Goal: Check status: Check status

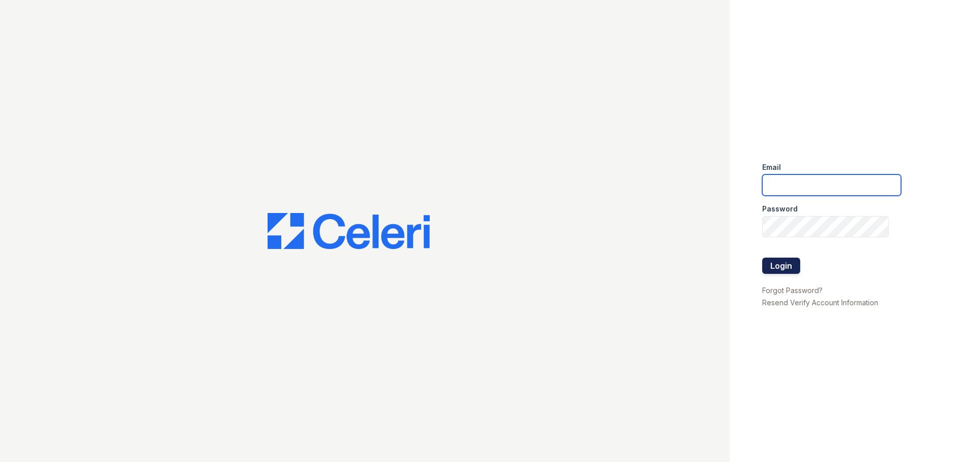
type input "[PERSON_NAME][EMAIL_ADDRESS][PERSON_NAME][DOMAIN_NAME]"
click at [779, 265] on button "Login" at bounding box center [781, 266] width 38 height 16
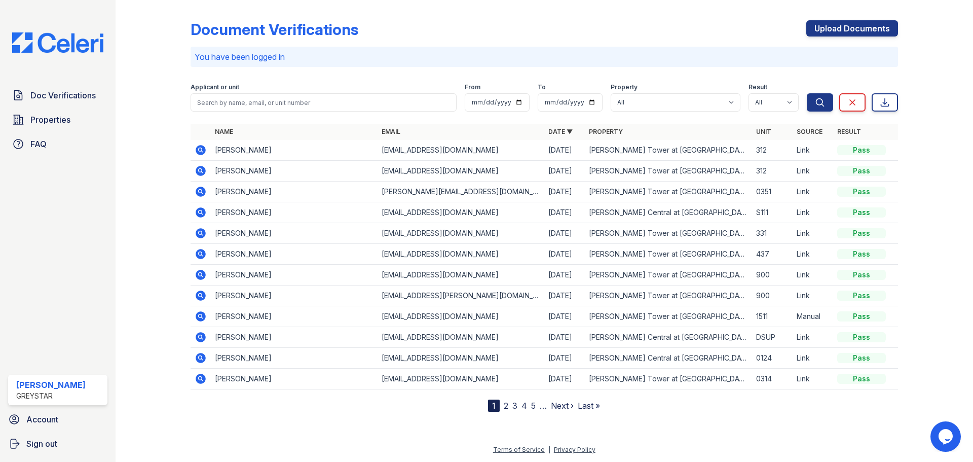
click at [202, 274] on icon at bounding box center [201, 275] width 12 height 12
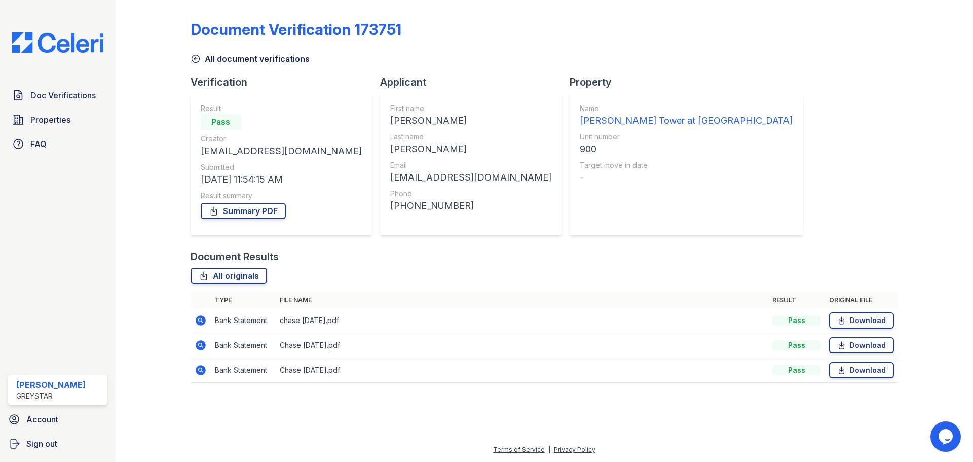
click at [202, 321] on icon at bounding box center [201, 320] width 12 height 12
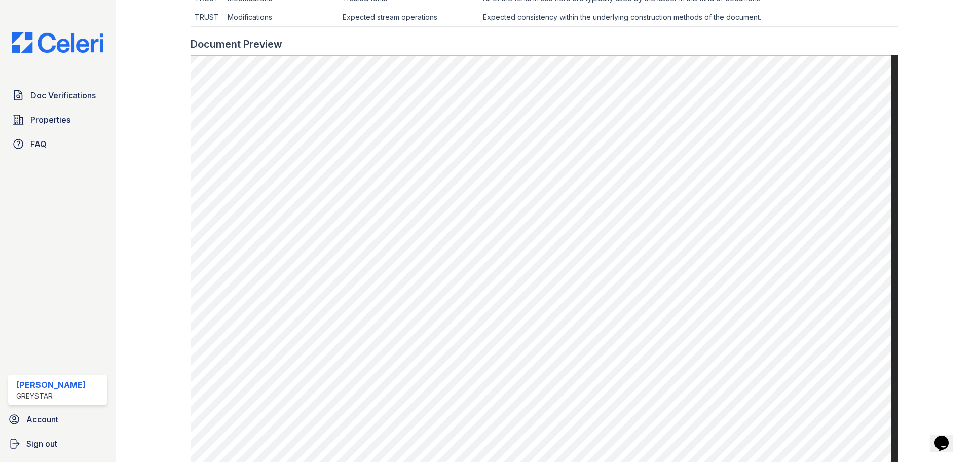
scroll to position [456, 0]
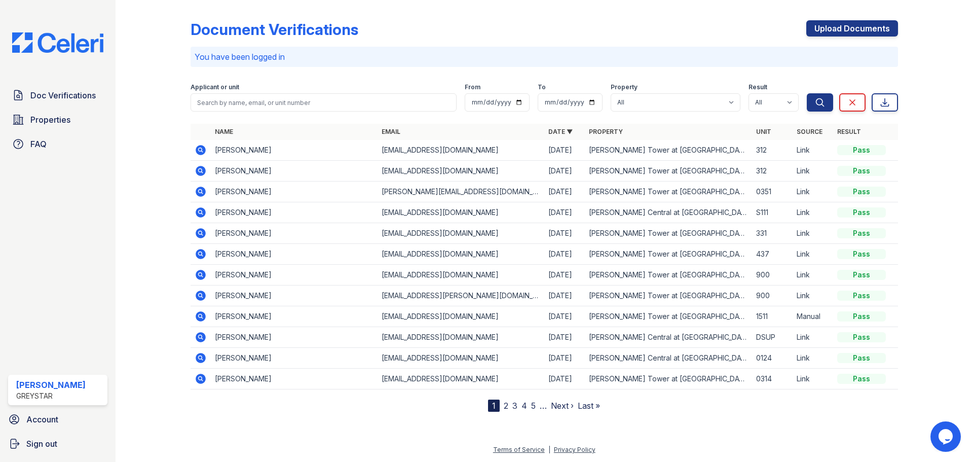
click at [202, 278] on icon at bounding box center [201, 275] width 10 height 10
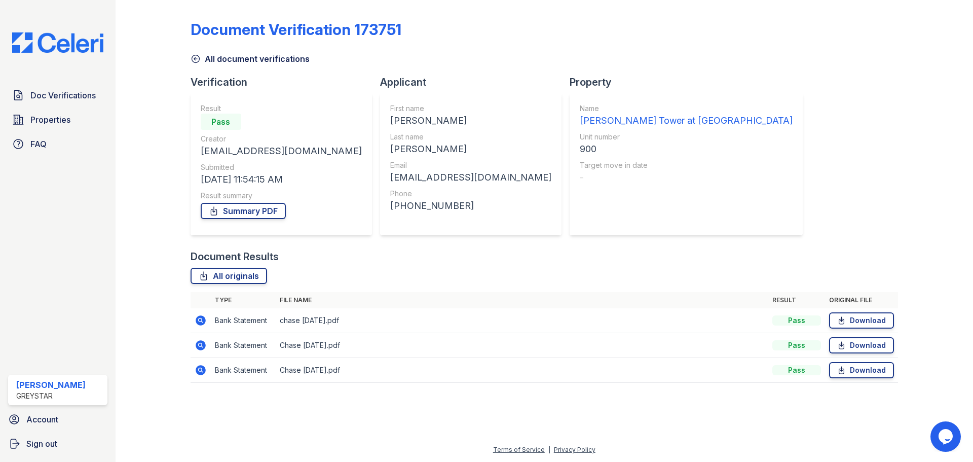
click at [200, 346] on icon at bounding box center [200, 344] width 3 height 3
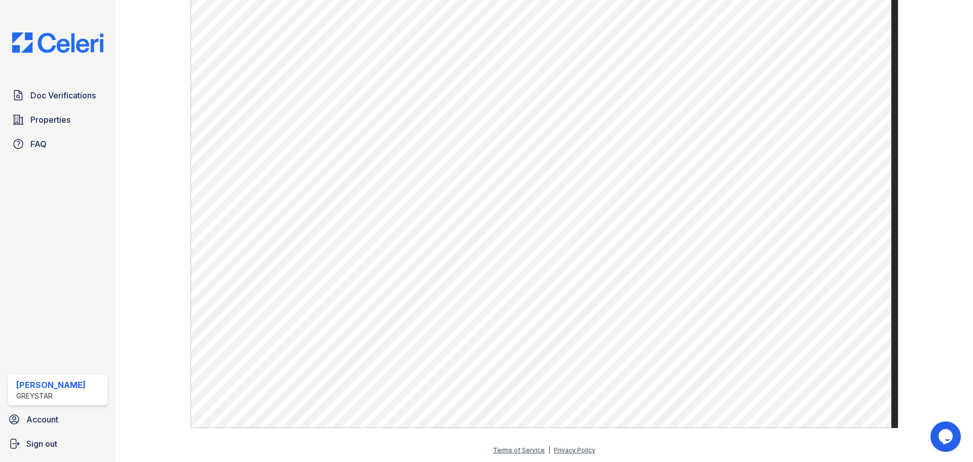
scroll to position [524, 0]
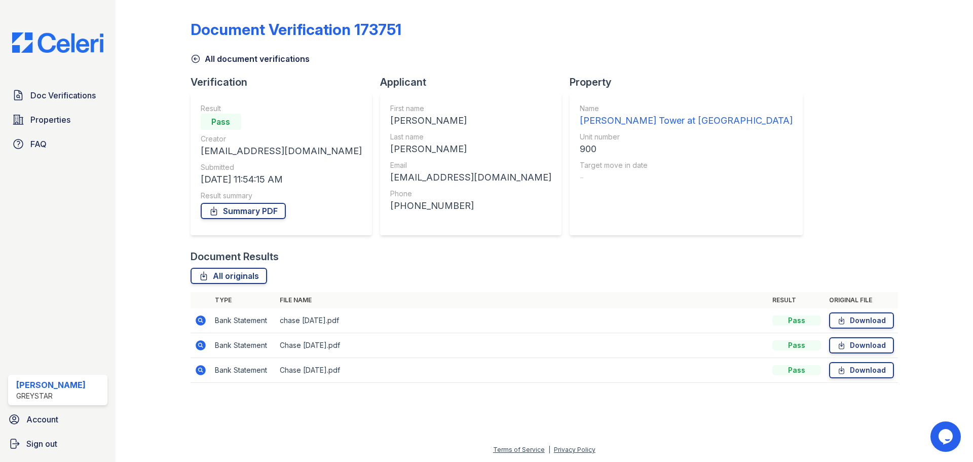
click at [202, 370] on icon at bounding box center [201, 370] width 10 height 10
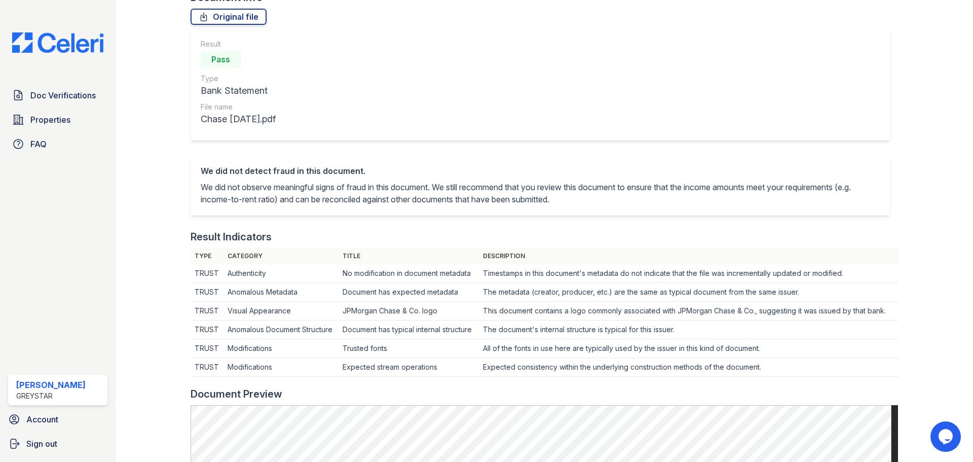
scroll to position [355, 0]
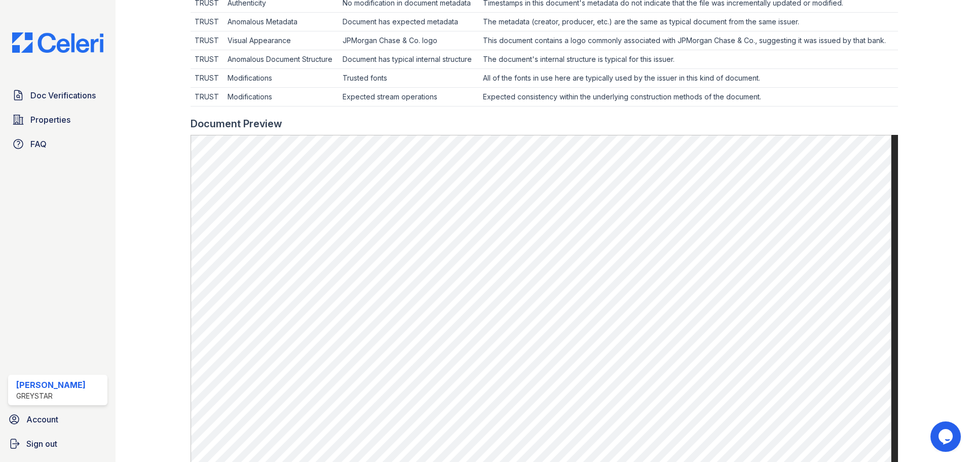
click at [76, 228] on div "Doc Verifications Properties FAQ Sidney Contee Greystar Account Sign out" at bounding box center [58, 231] width 116 height 462
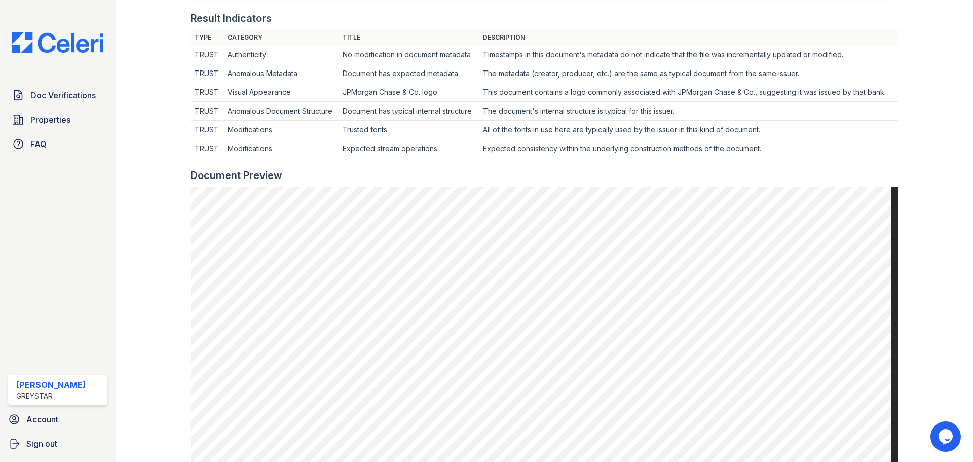
scroll to position [253, 0]
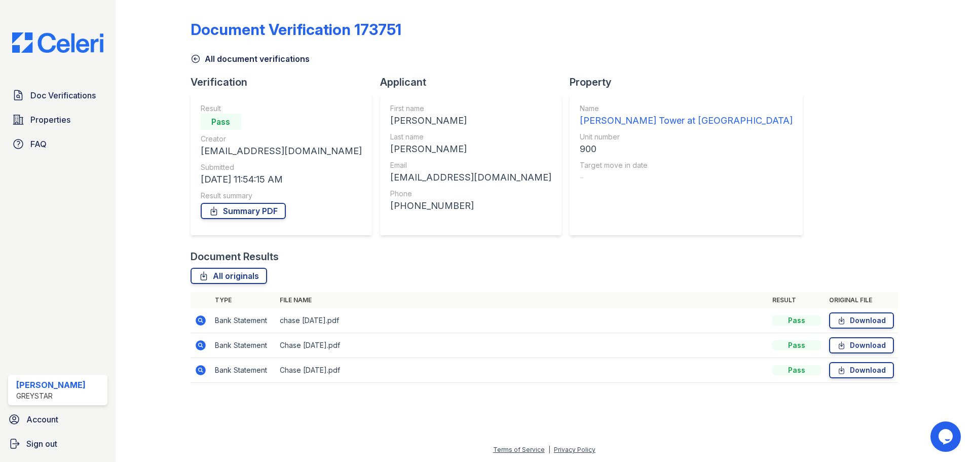
click at [197, 322] on icon at bounding box center [201, 320] width 10 height 10
